Goal: Task Accomplishment & Management: Complete application form

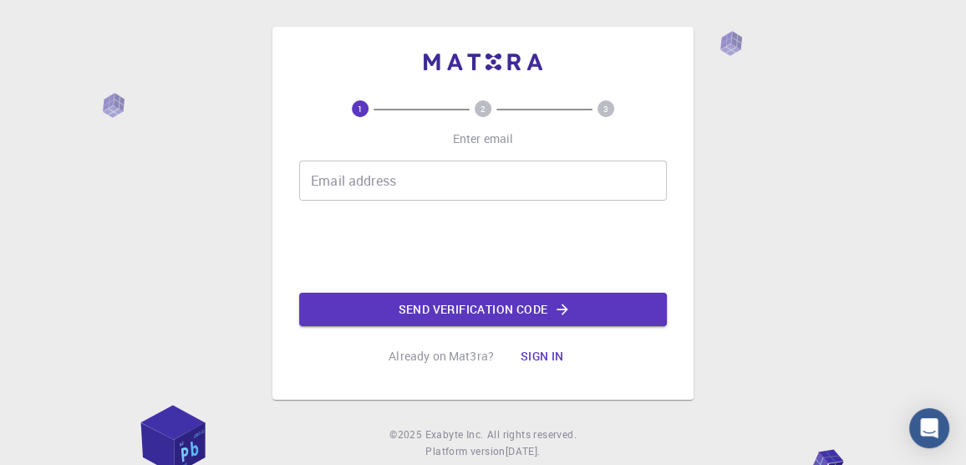
drag, startPoint x: 729, startPoint y: 46, endPoint x: 736, endPoint y: 63, distance: 18.8
click at [736, 63] on div "1 2 3 Enter email Email address Email address Send verification code Already on…" at bounding box center [483, 255] width 966 height 510
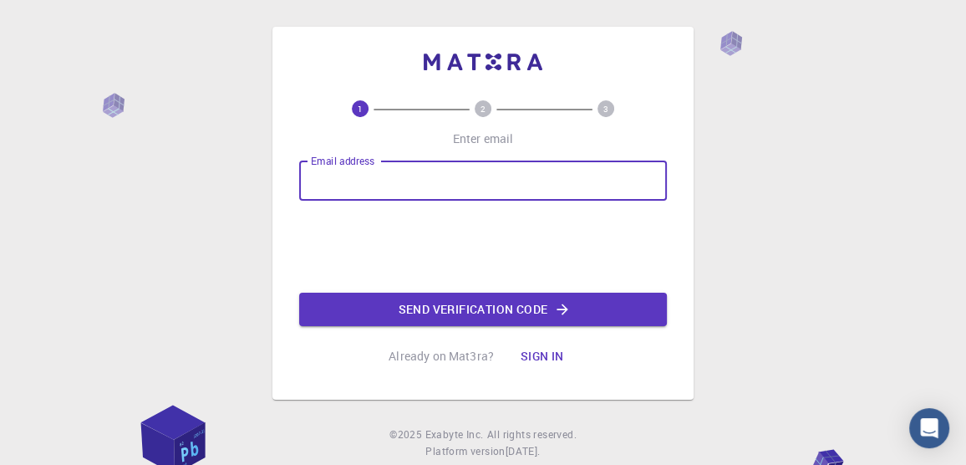
click at [551, 168] on input "Email address" at bounding box center [483, 180] width 368 height 40
type input "[EMAIL_ADDRESS][DOMAIN_NAME]"
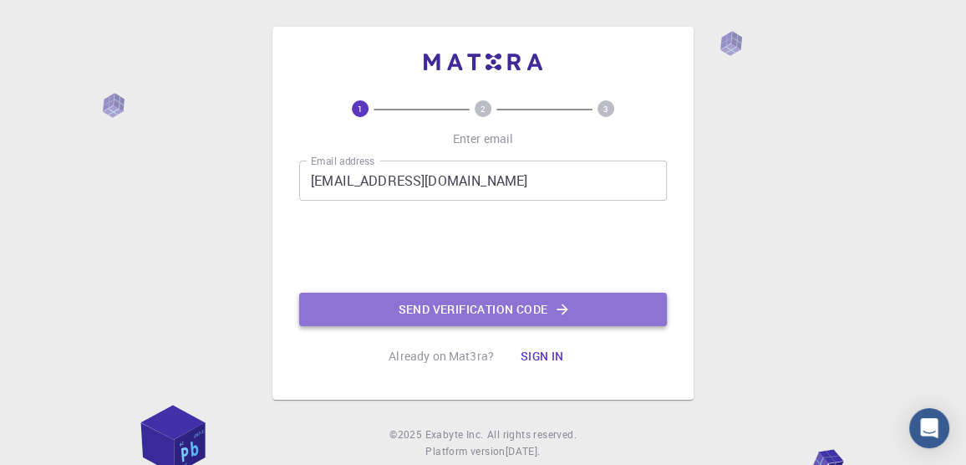
click at [483, 308] on button "Send verification code" at bounding box center [483, 308] width 368 height 33
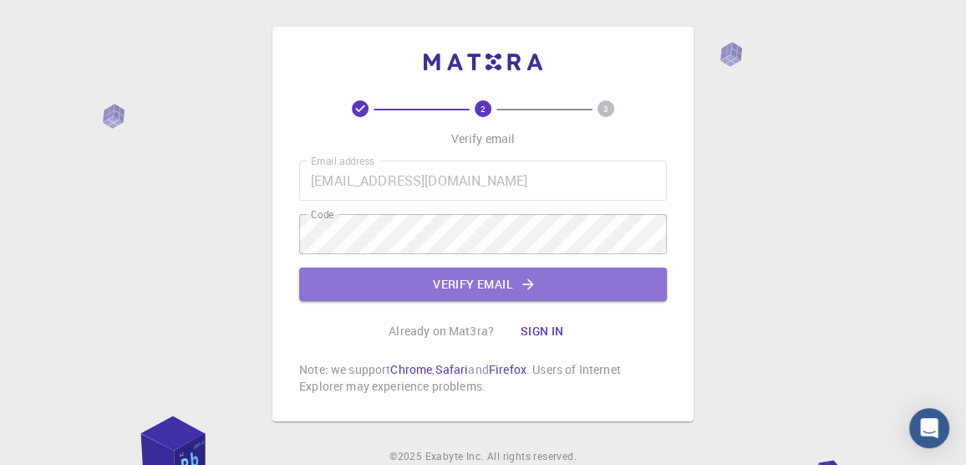
click at [537, 281] on button "Verify email" at bounding box center [483, 283] width 368 height 33
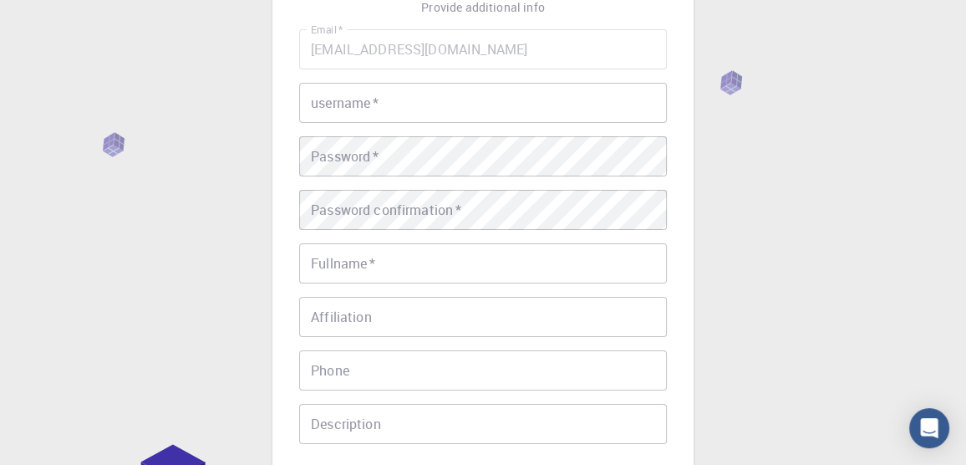
scroll to position [123, 0]
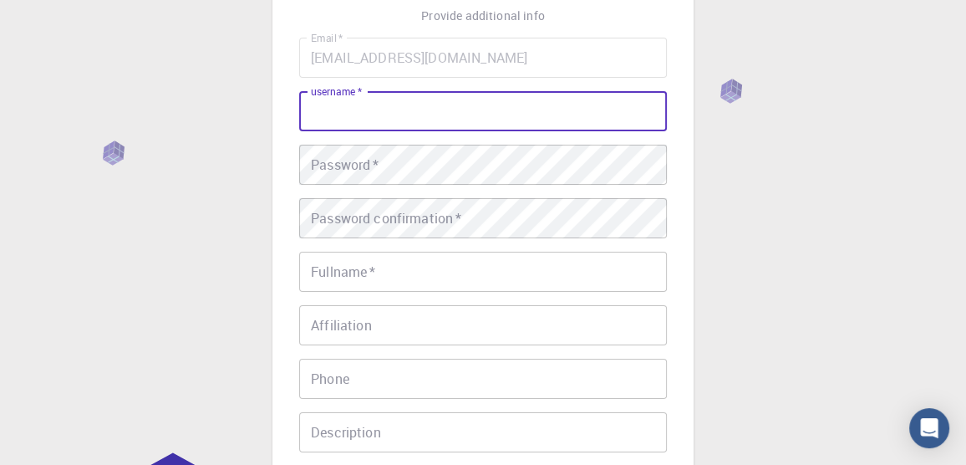
click at [435, 114] on input "username   *" at bounding box center [483, 111] width 368 height 40
click at [433, 113] on input "[PERSON_NAME]" at bounding box center [483, 111] width 368 height 40
type input "[PERSON_NAME]"
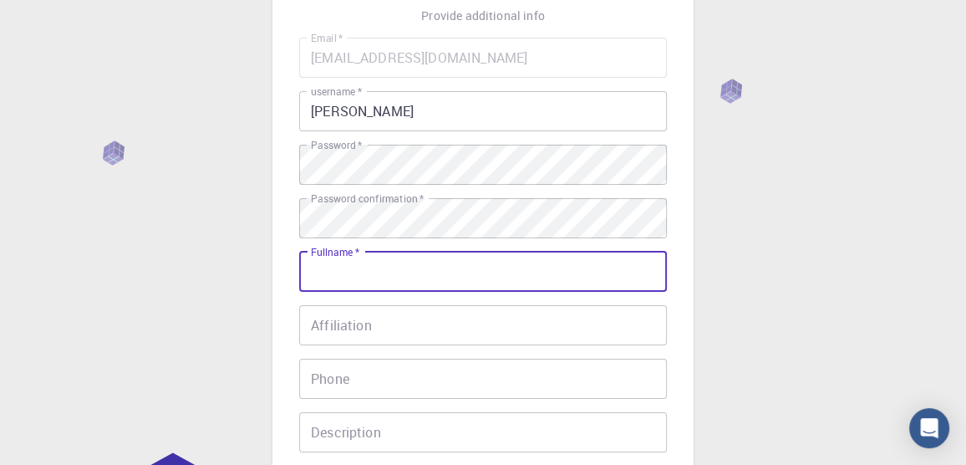
click at [378, 273] on input "Fullname   *" at bounding box center [483, 271] width 368 height 40
type input "[PERSON_NAME]"
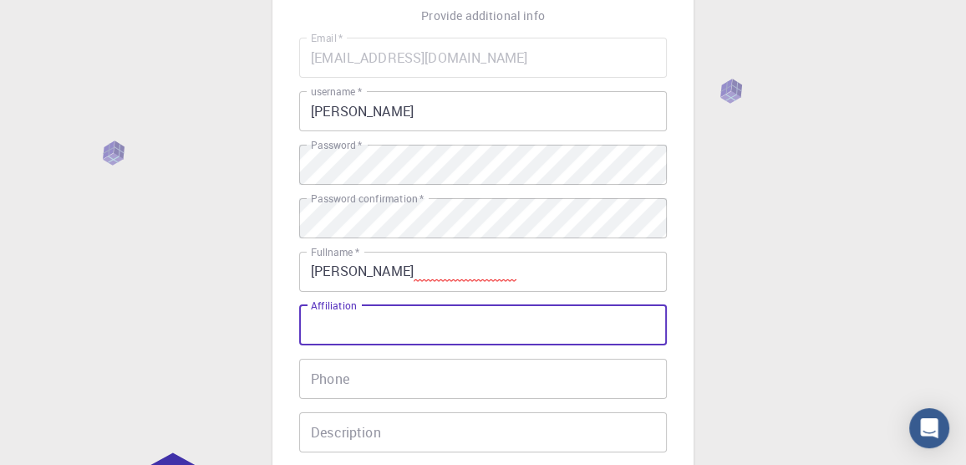
click at [394, 320] on input "Affiliation" at bounding box center [483, 325] width 368 height 40
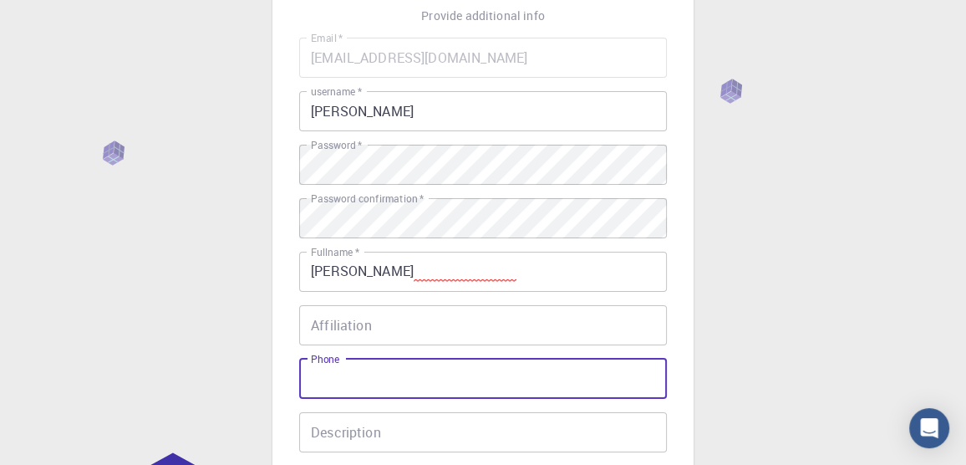
click at [388, 379] on input "Phone" at bounding box center [483, 378] width 368 height 40
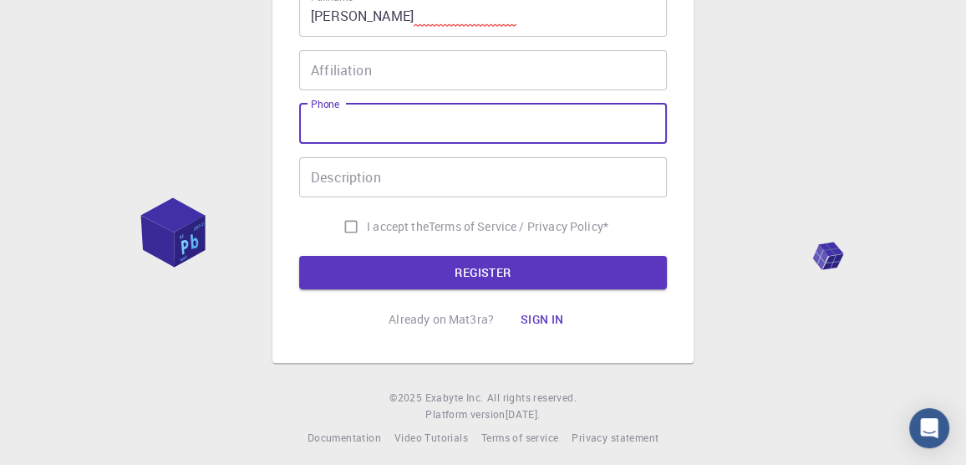
scroll to position [385, 0]
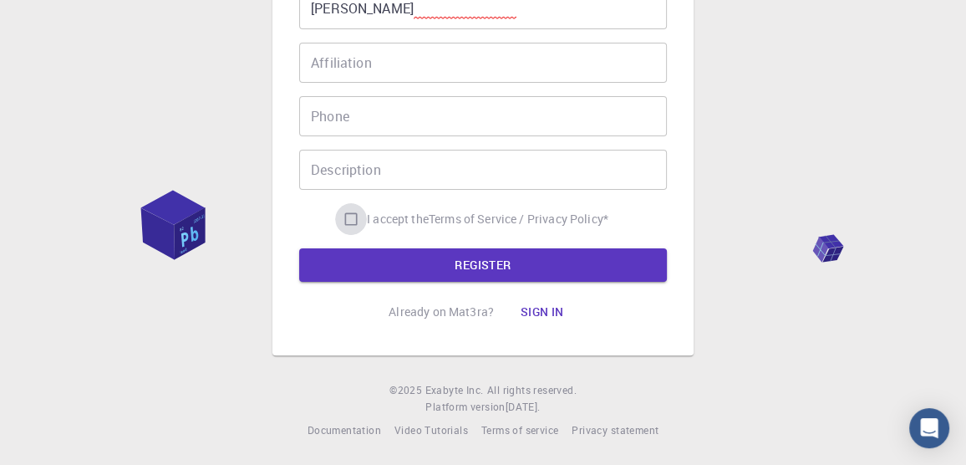
click at [347, 220] on input "I accept the Terms of Service / Privacy Policy *" at bounding box center [351, 219] width 32 height 32
checkbox input "true"
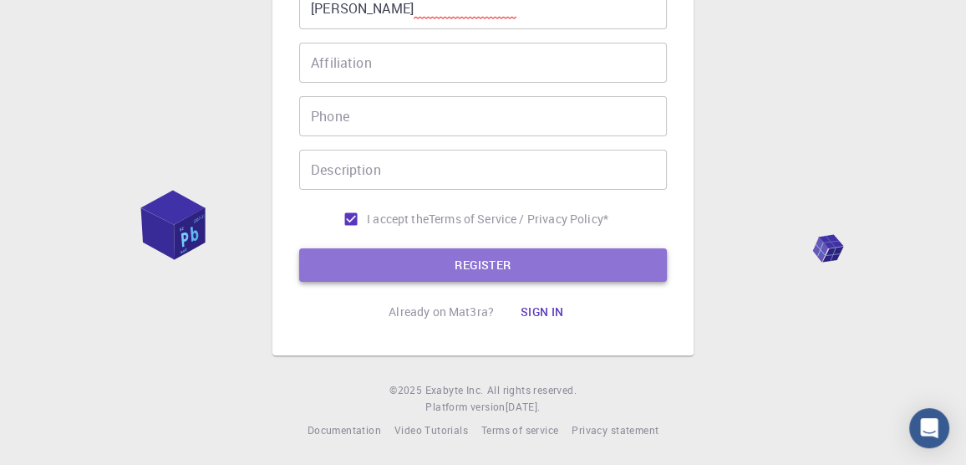
click at [465, 267] on button "REGISTER" at bounding box center [483, 264] width 368 height 33
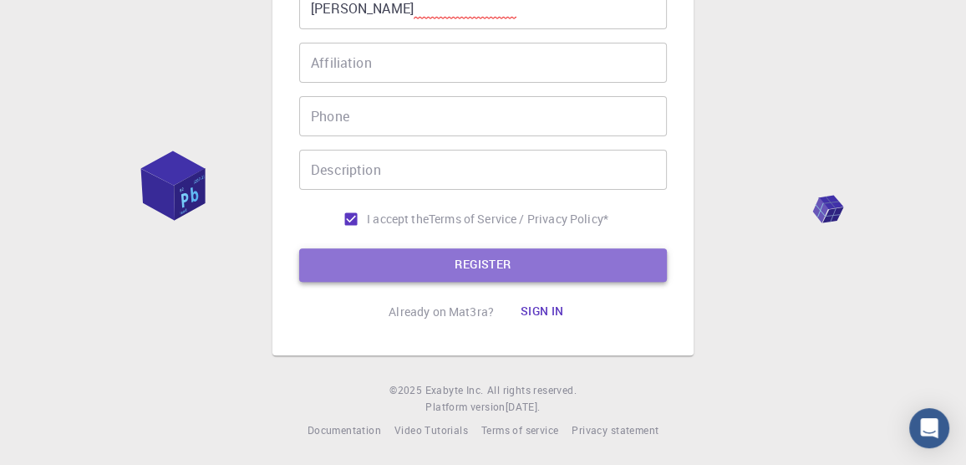
click at [465, 267] on button "REGISTER" at bounding box center [483, 264] width 368 height 33
click at [475, 262] on button "REGISTER" at bounding box center [483, 264] width 368 height 33
